Goal: Task Accomplishment & Management: Use online tool/utility

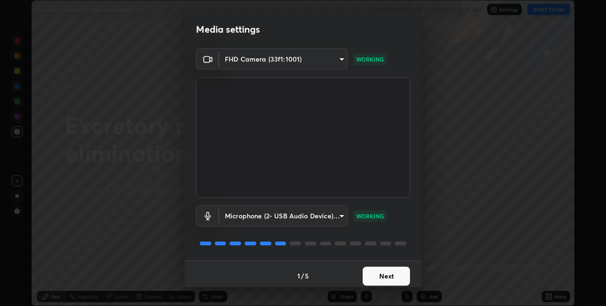
scroll to position [5, 0]
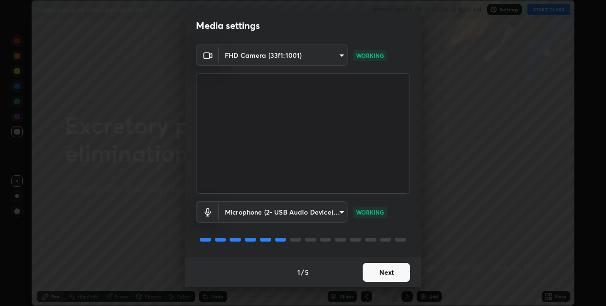
click at [385, 269] on button "Next" at bounding box center [386, 272] width 47 height 19
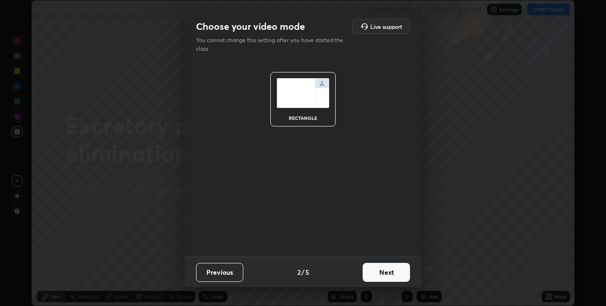
scroll to position [0, 0]
click at [378, 269] on button "Next" at bounding box center [386, 272] width 47 height 19
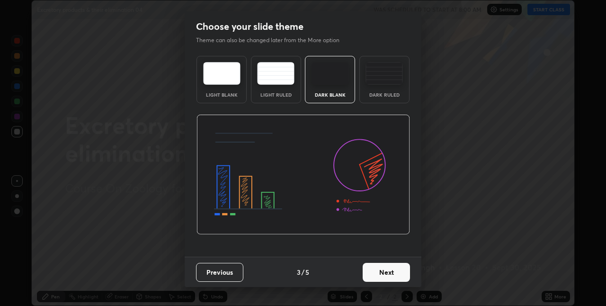
click at [376, 272] on button "Next" at bounding box center [386, 272] width 47 height 19
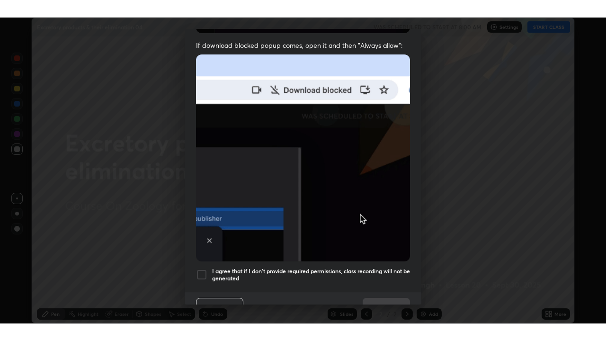
scroll to position [198, 0]
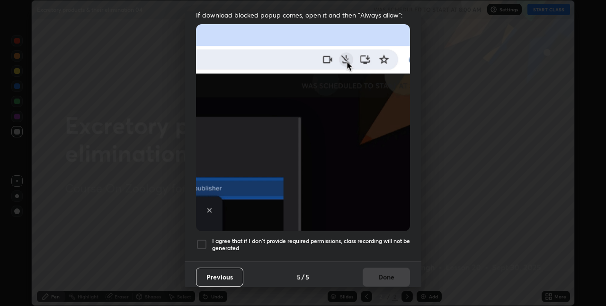
click at [311, 237] on h5 "I agree that if I don't provide required permissions, class recording will not …" at bounding box center [311, 244] width 198 height 15
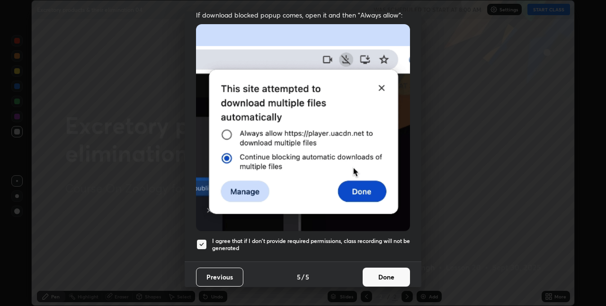
click at [377, 270] on button "Done" at bounding box center [386, 277] width 47 height 19
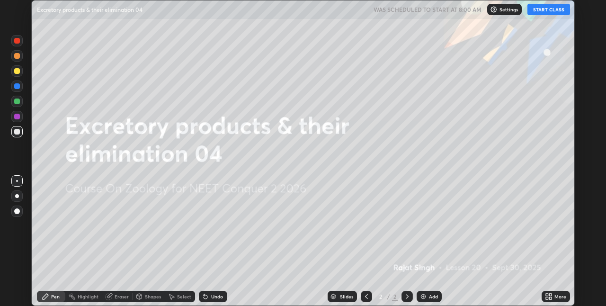
click at [547, 295] on icon at bounding box center [547, 295] width 2 height 2
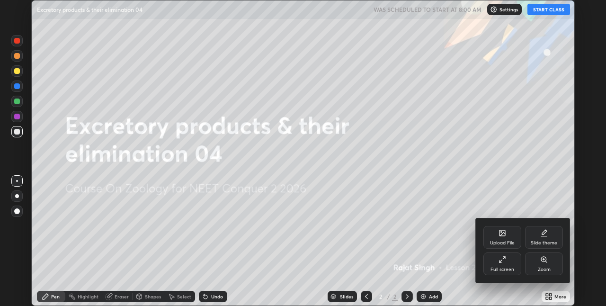
click at [496, 262] on div "Full screen" at bounding box center [502, 263] width 38 height 23
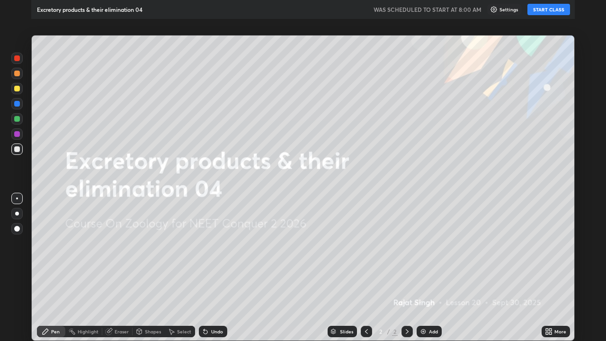
scroll to position [341, 606]
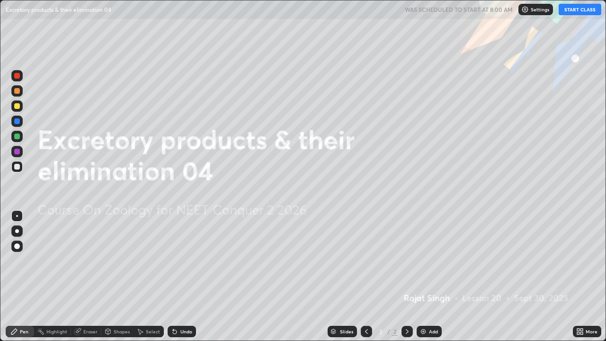
click at [575, 11] on button "START CLASS" at bounding box center [580, 9] width 43 height 11
click at [17, 231] on div at bounding box center [17, 231] width 4 height 4
click at [425, 305] on img at bounding box center [424, 332] width 8 height 8
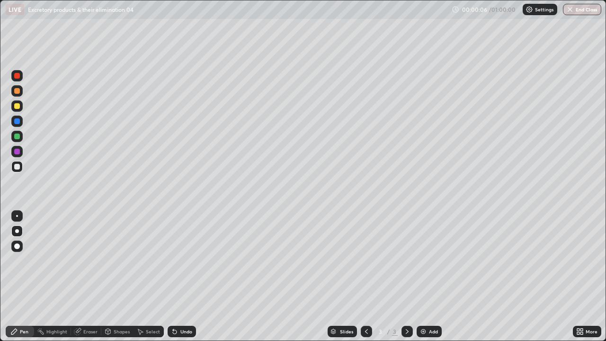
click at [17, 245] on div at bounding box center [17, 246] width 6 height 6
click at [19, 92] on div at bounding box center [17, 91] width 6 height 6
click at [16, 77] on div at bounding box center [17, 76] width 6 height 6
click at [17, 167] on div at bounding box center [17, 167] width 6 height 6
click at [18, 215] on div at bounding box center [17, 216] width 2 height 2
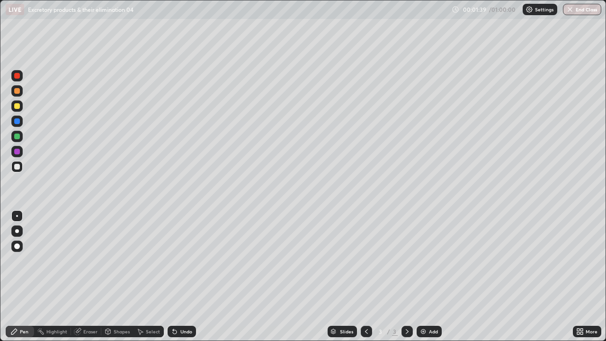
click at [18, 121] on div at bounding box center [17, 121] width 6 height 6
click at [17, 167] on div at bounding box center [17, 167] width 6 height 6
click at [19, 136] on div at bounding box center [17, 137] width 6 height 6
click at [18, 120] on div at bounding box center [17, 121] width 6 height 6
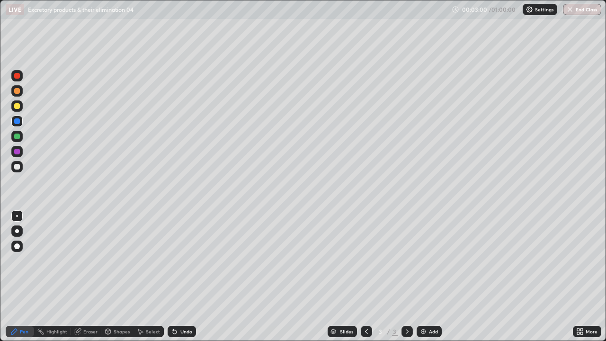
click at [14, 166] on div at bounding box center [17, 167] width 6 height 6
click at [18, 93] on div at bounding box center [17, 91] width 6 height 6
click at [17, 90] on div at bounding box center [17, 91] width 6 height 6
click at [18, 165] on div at bounding box center [17, 167] width 6 height 6
click at [16, 125] on div at bounding box center [16, 121] width 11 height 11
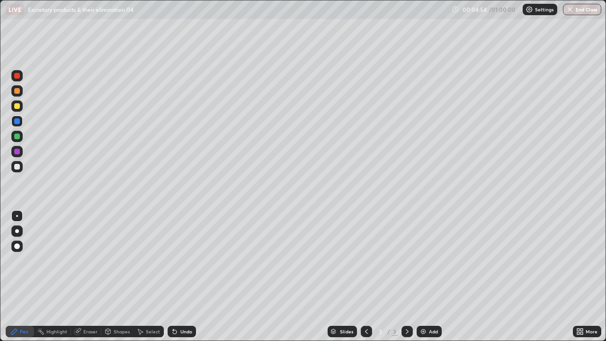
click at [16, 164] on div at bounding box center [17, 167] width 6 height 6
click at [18, 93] on div at bounding box center [17, 91] width 6 height 6
click at [18, 107] on div at bounding box center [17, 106] width 6 height 6
click at [21, 109] on div at bounding box center [16, 105] width 11 height 11
click at [18, 137] on div at bounding box center [17, 137] width 6 height 6
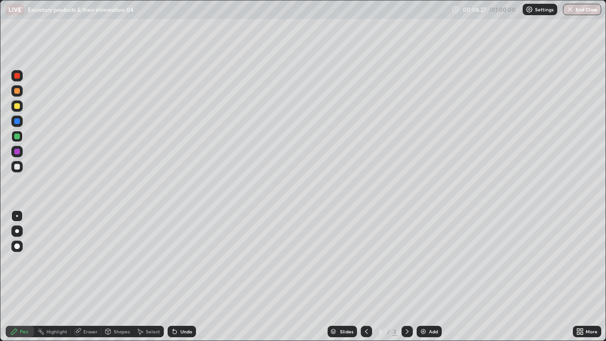
click at [426, 305] on img at bounding box center [424, 332] width 8 height 8
click at [427, 305] on div "Add" at bounding box center [429, 331] width 25 height 11
click at [366, 305] on icon at bounding box center [367, 332] width 8 height 8
click at [406, 305] on icon at bounding box center [407, 332] width 8 height 8
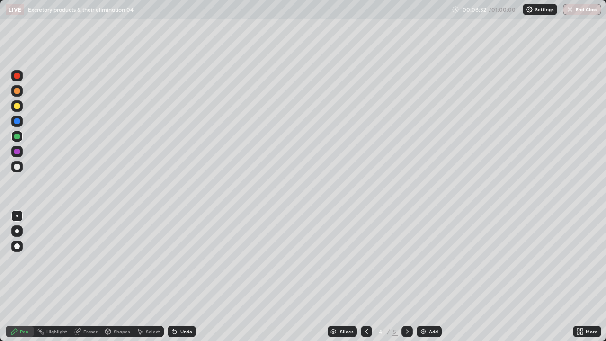
click at [18, 137] on div at bounding box center [17, 137] width 6 height 6
click at [17, 75] on div at bounding box center [17, 76] width 6 height 6
click at [15, 106] on div at bounding box center [17, 106] width 6 height 6
click at [18, 75] on div at bounding box center [17, 76] width 6 height 6
click at [16, 105] on div at bounding box center [17, 106] width 6 height 6
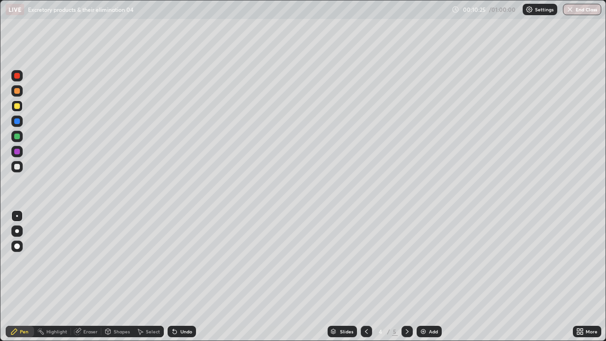
click at [18, 77] on div at bounding box center [17, 76] width 6 height 6
click at [18, 104] on div at bounding box center [17, 106] width 6 height 6
click at [17, 122] on div at bounding box center [17, 121] width 6 height 6
click at [364, 305] on icon at bounding box center [367, 332] width 8 height 8
click at [17, 165] on div at bounding box center [17, 167] width 6 height 6
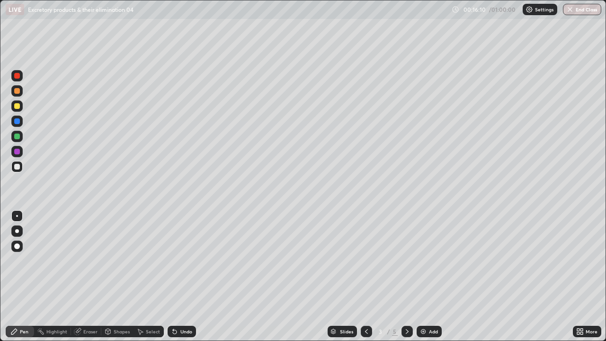
click at [409, 305] on icon at bounding box center [407, 332] width 8 height 8
click at [533, 10] on div "Settings" at bounding box center [540, 9] width 35 height 11
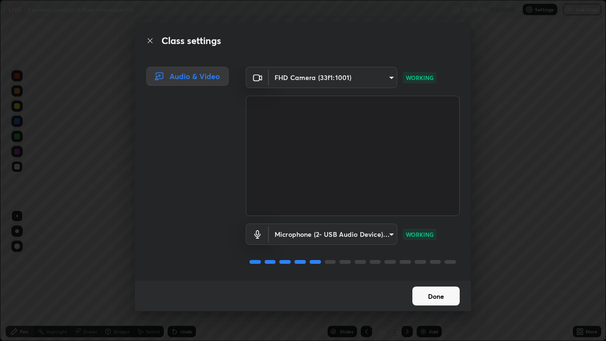
click at [383, 235] on body "Erase all LIVE Excretory products & their elimination 04 00:18:20 / 01:00:00 Se…" at bounding box center [303, 170] width 606 height 341
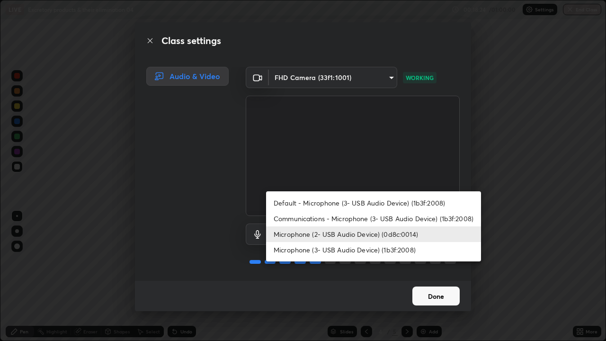
click at [395, 205] on li "Default - Microphone (3- USB Audio Device) (1b3f:2008)" at bounding box center [373, 203] width 215 height 16
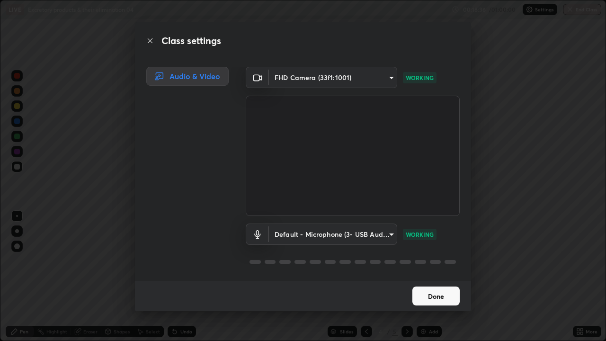
click at [382, 239] on body "Erase all LIVE Excretory products & their elimination 04 00:18:36 / 01:00:00 Se…" at bounding box center [303, 170] width 606 height 341
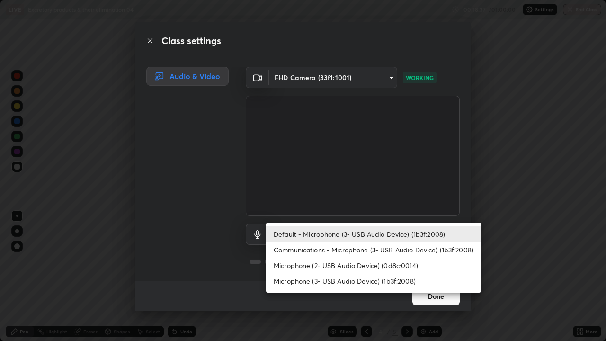
click at [366, 267] on li "Microphone (2- USB Audio Device) (0d8c:0014)" at bounding box center [373, 266] width 215 height 16
type input "a14a2df7334348aeb8ddf67ab6cc2c846e09579aa10f0cde8f15e297a97987ff"
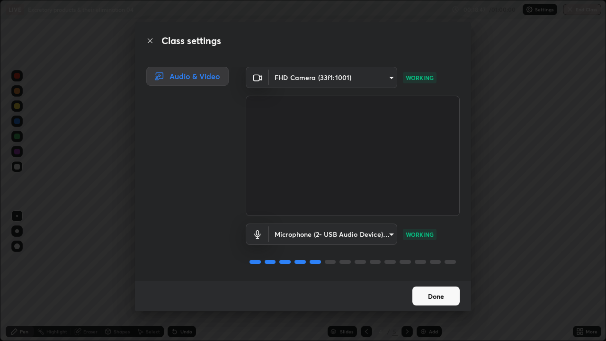
click at [455, 295] on button "Done" at bounding box center [435, 295] width 47 height 19
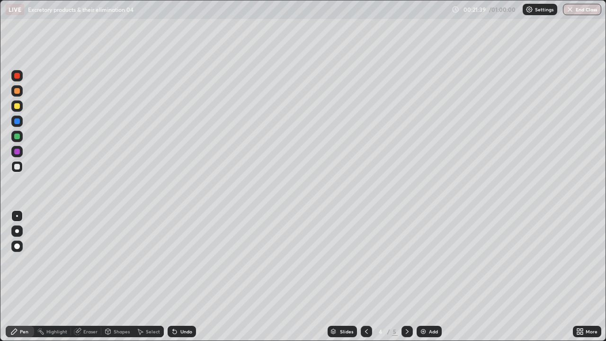
click at [538, 8] on p "Settings" at bounding box center [544, 9] width 18 height 5
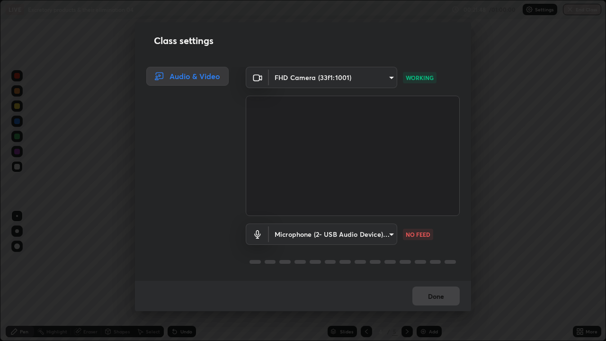
click at [387, 234] on body "Erase all LIVE Excretory products & their elimination 04 00:21:48 / 01:00:00 Se…" at bounding box center [303, 170] width 606 height 341
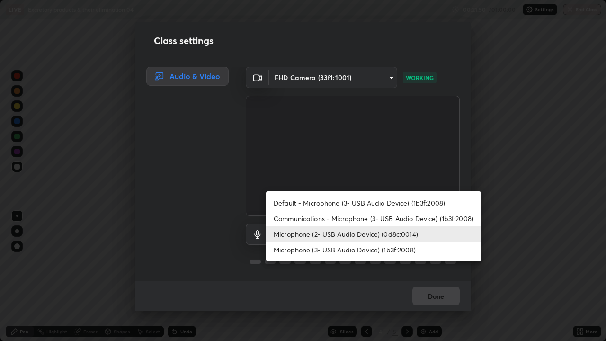
click at [376, 203] on li "Default - Microphone (3- USB Audio Device) (1b3f:2008)" at bounding box center [373, 203] width 215 height 16
type input "default"
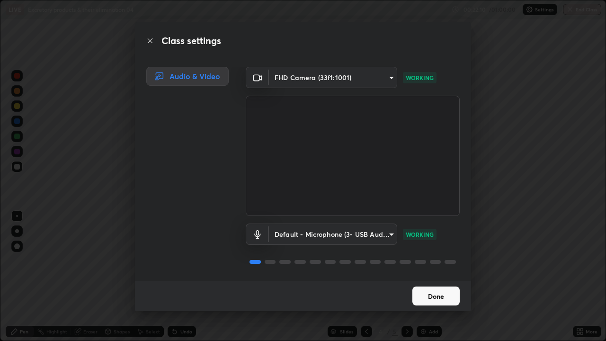
click at [601, 257] on div "Class settings Audio & Video FHD Camera (33f1:1001) 1188e5477906f8d97c58f990c47…" at bounding box center [303, 170] width 606 height 341
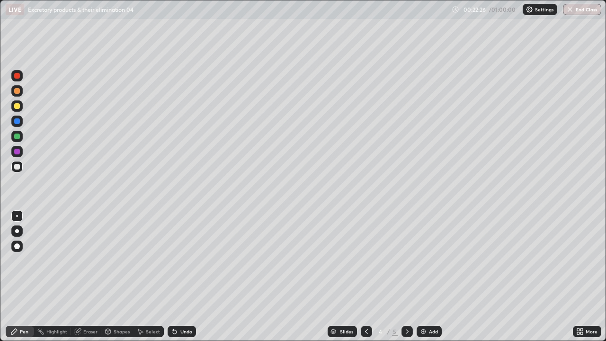
click at [537, 11] on p "Settings" at bounding box center [544, 9] width 18 height 5
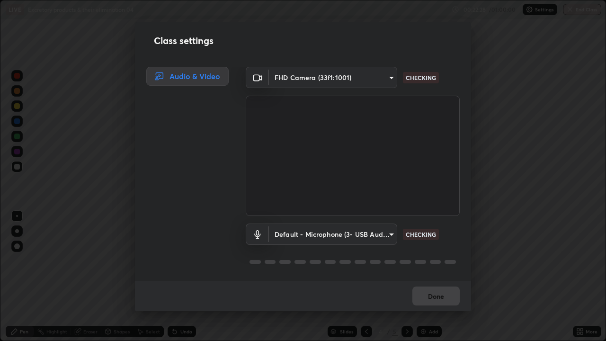
click at [383, 237] on body "Erase all LIVE Excretory products & their elimination 04 00:22:28 / 01:00:00 Se…" at bounding box center [303, 170] width 606 height 341
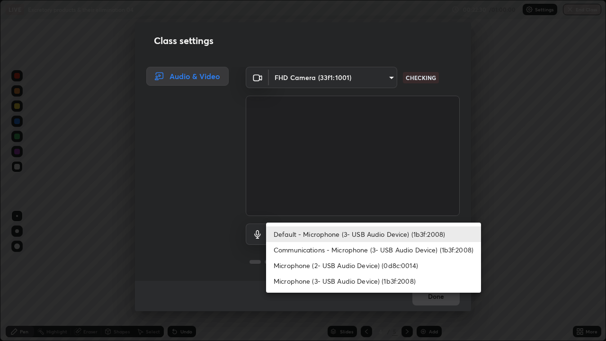
click at [374, 265] on li "Microphone (2- USB Audio Device) (0d8c:0014)" at bounding box center [373, 266] width 215 height 16
type input "a14a2df7334348aeb8ddf67ab6cc2c846e09579aa10f0cde8f15e297a97987ff"
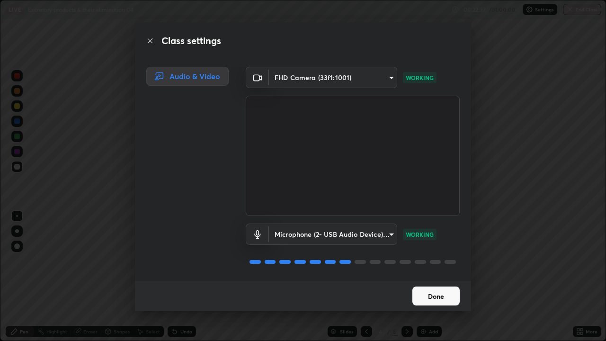
click at [443, 292] on button "Done" at bounding box center [435, 295] width 47 height 19
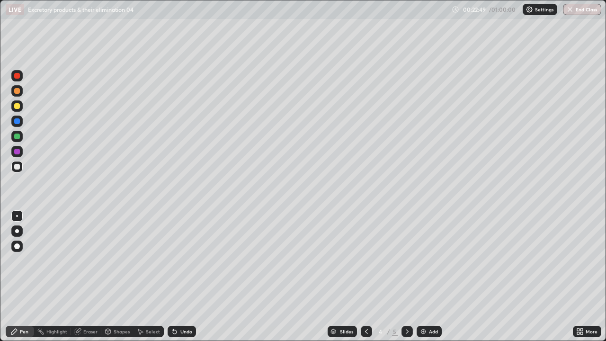
click at [424, 305] on div "Add" at bounding box center [429, 331] width 25 height 11
click at [19, 166] on div at bounding box center [17, 167] width 6 height 6
click at [15, 245] on div at bounding box center [17, 246] width 6 height 6
click at [173, 305] on icon at bounding box center [173, 329] width 1 height 1
click at [180, 305] on div "Undo" at bounding box center [186, 331] width 12 height 5
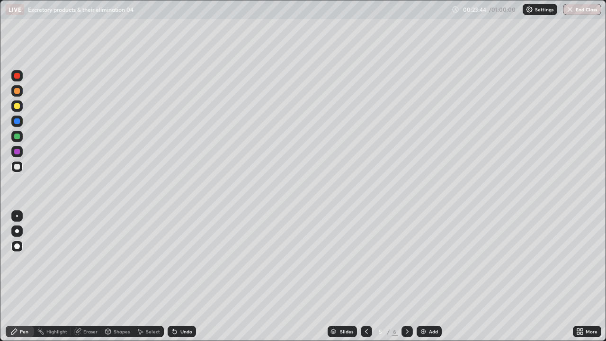
click at [181, 305] on div "Undo" at bounding box center [186, 331] width 12 height 5
click at [117, 305] on div "Shapes" at bounding box center [122, 331] width 16 height 5
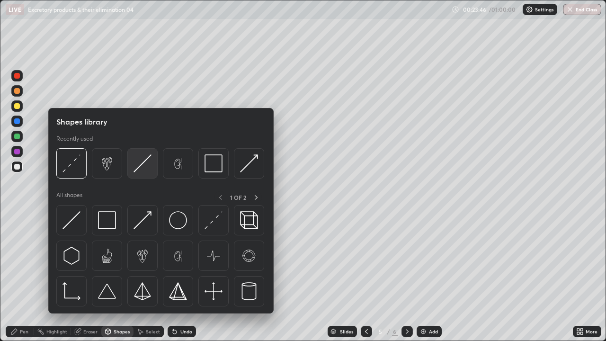
click at [137, 170] on img at bounding box center [143, 163] width 18 height 18
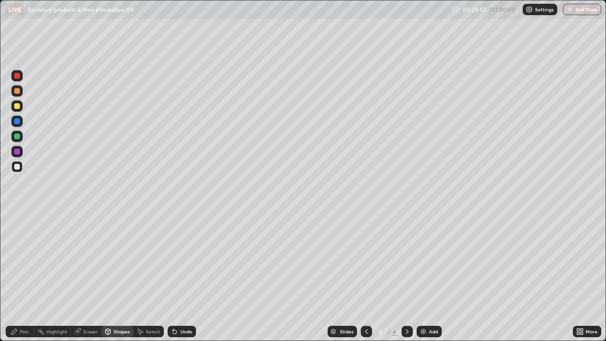
click at [17, 305] on icon at bounding box center [14, 332] width 8 height 8
click at [17, 231] on div at bounding box center [17, 231] width 4 height 4
click at [16, 167] on div at bounding box center [17, 167] width 6 height 6
click at [118, 305] on div "Shapes" at bounding box center [122, 331] width 16 height 5
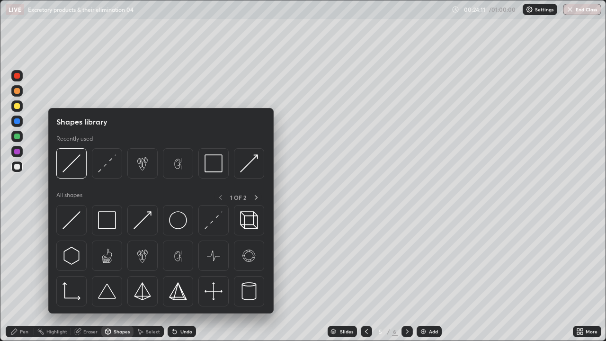
click at [144, 305] on div "Select" at bounding box center [149, 331] width 30 height 11
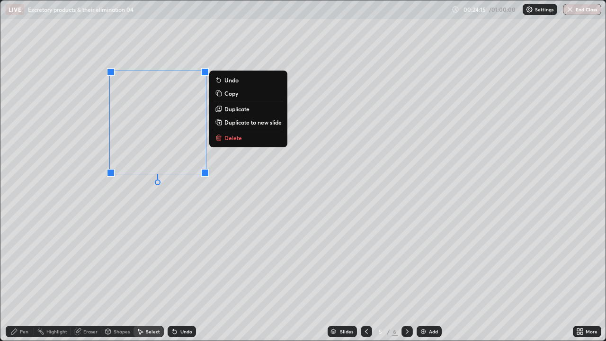
click at [235, 109] on p "Duplicate" at bounding box center [236, 109] width 25 height 8
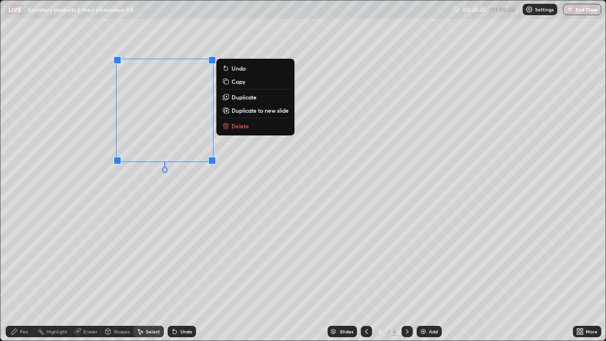
click at [24, 305] on div "Pen" at bounding box center [24, 331] width 9 height 5
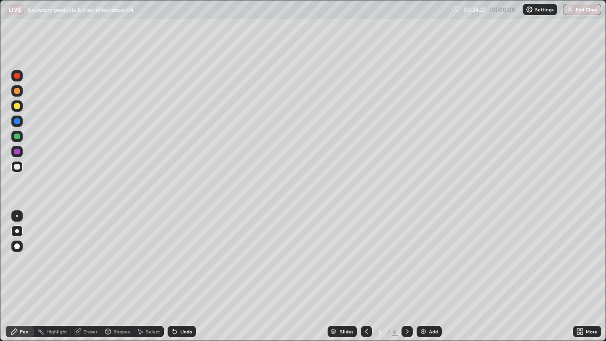
click at [19, 138] on div at bounding box center [17, 137] width 6 height 6
click at [15, 169] on div at bounding box center [17, 167] width 6 height 6
click at [180, 305] on div "Undo" at bounding box center [182, 331] width 28 height 11
click at [149, 305] on div "Select" at bounding box center [153, 331] width 14 height 5
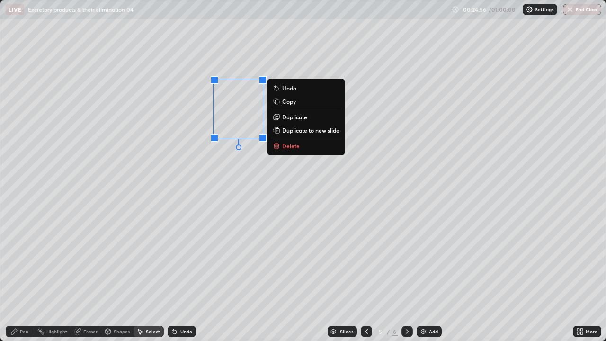
click at [172, 303] on div "0 ° Undo Copy Duplicate Duplicate to new slide Delete" at bounding box center [302, 170] width 605 height 340
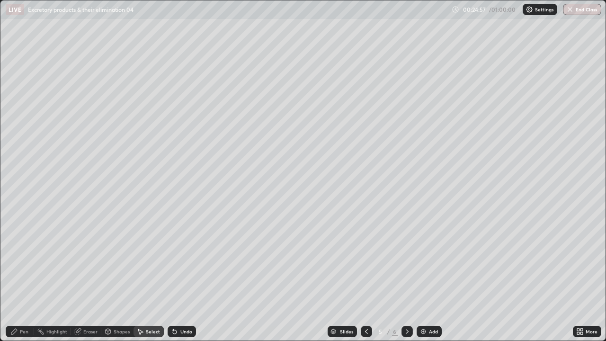
click at [27, 305] on div "Pen" at bounding box center [24, 331] width 9 height 5
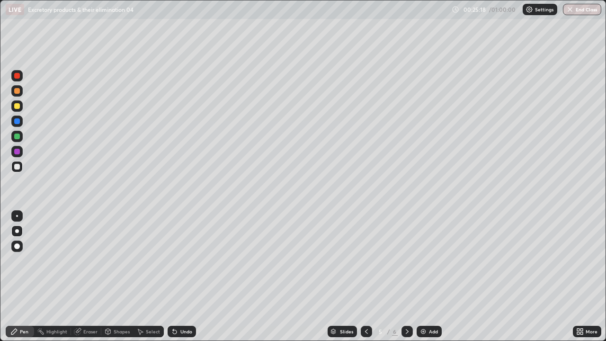
click at [18, 135] on div at bounding box center [17, 137] width 6 height 6
click at [15, 168] on div at bounding box center [17, 167] width 6 height 6
click at [14, 241] on div at bounding box center [16, 246] width 11 height 11
click at [534, 9] on div "Settings" at bounding box center [540, 9] width 35 height 11
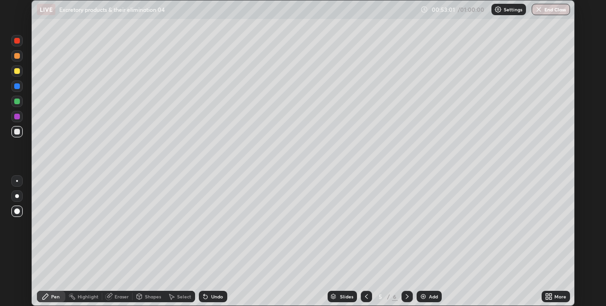
scroll to position [306, 606]
click at [546, 10] on button "End Class" at bounding box center [551, 9] width 38 height 11
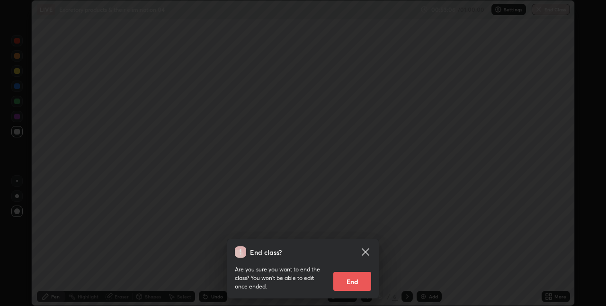
click at [356, 279] on button "End" at bounding box center [352, 281] width 38 height 19
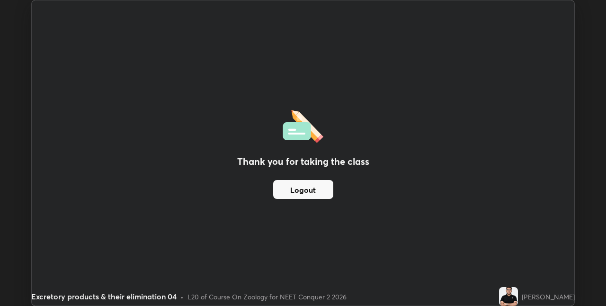
click at [394, 188] on div "Thank you for taking the class Logout" at bounding box center [303, 152] width 543 height 305
